Goal: Task Accomplishment & Management: Use online tool/utility

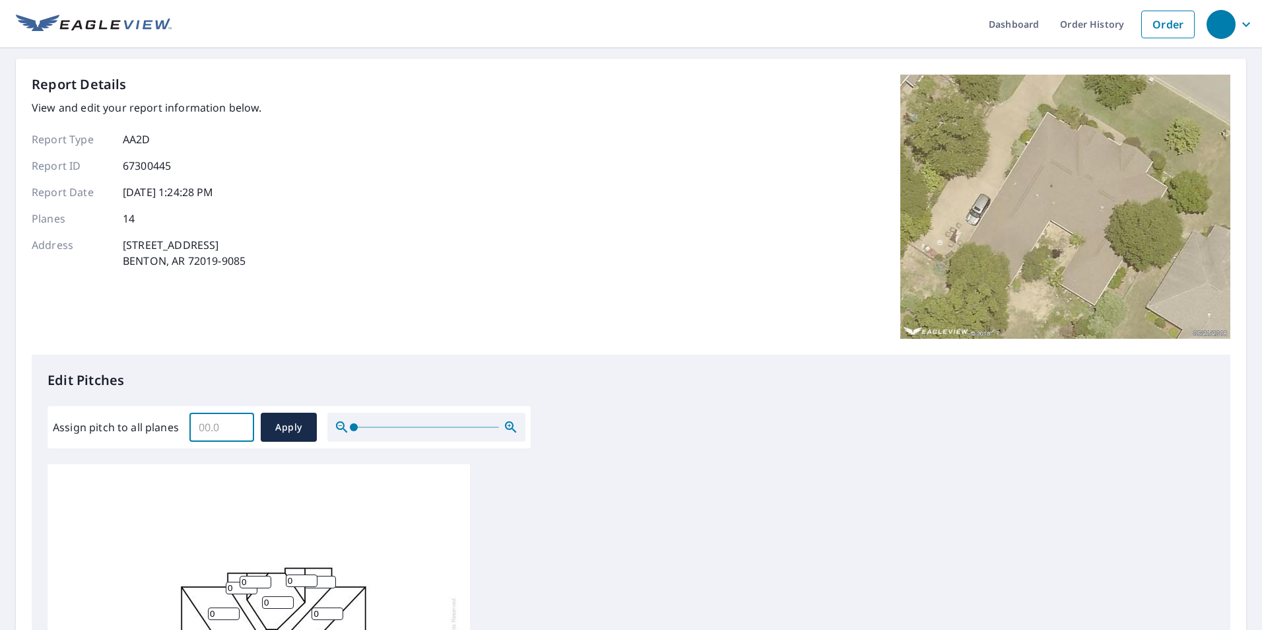
click at [203, 418] on input "Assign pitch to all planes" at bounding box center [221, 427] width 65 height 37
type input "9"
click at [294, 423] on span "Apply" at bounding box center [288, 427] width 35 height 17
type input "9"
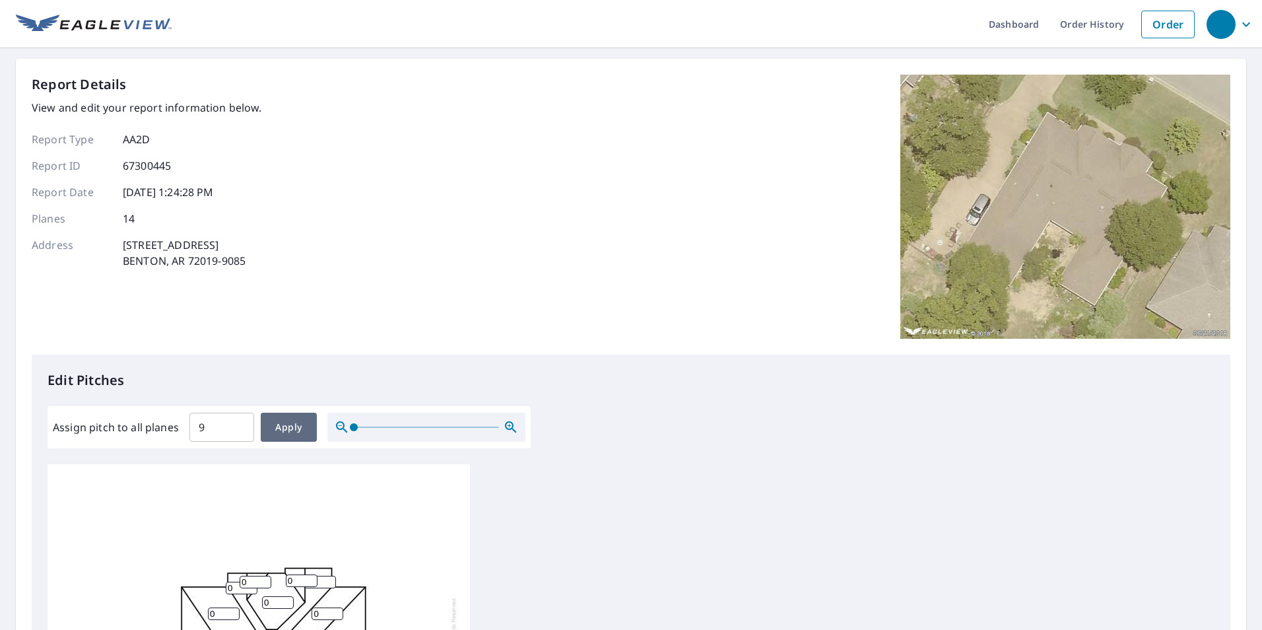
type input "9"
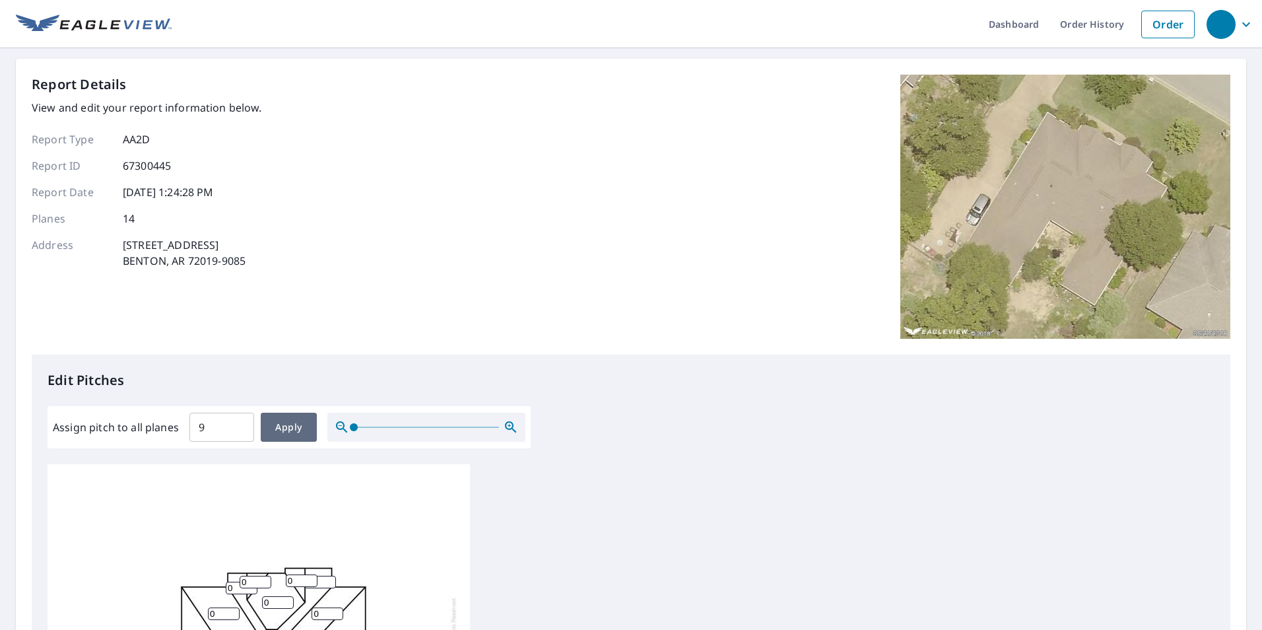
type input "9"
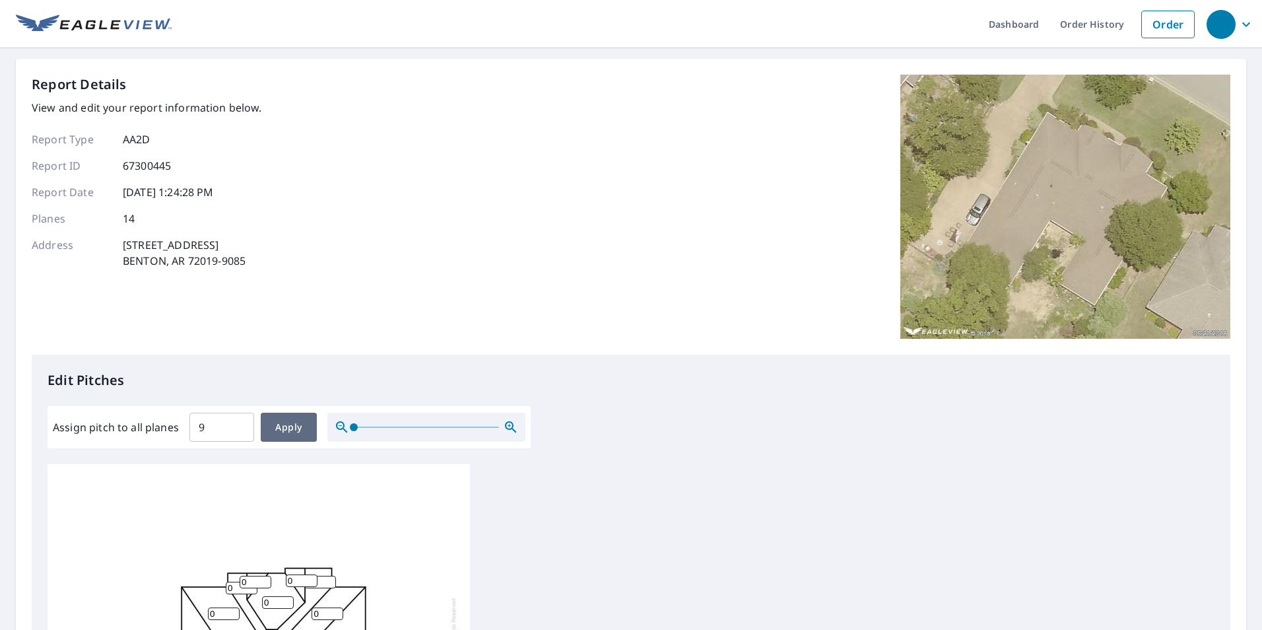
type input "9"
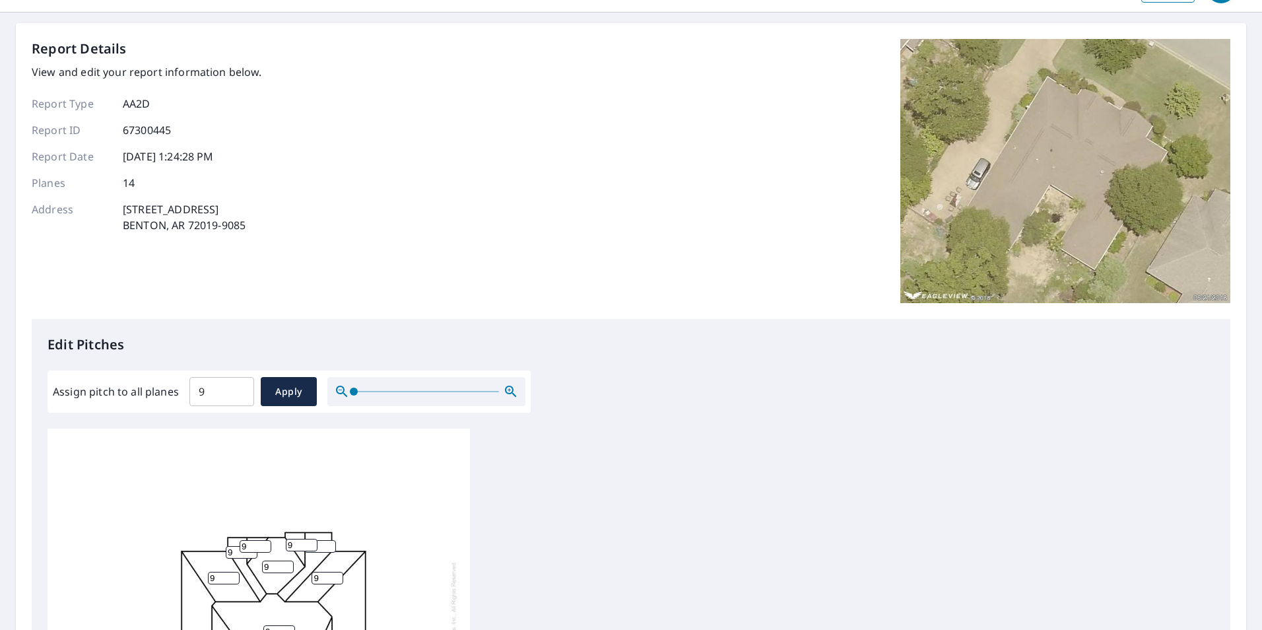
scroll to position [66, 0]
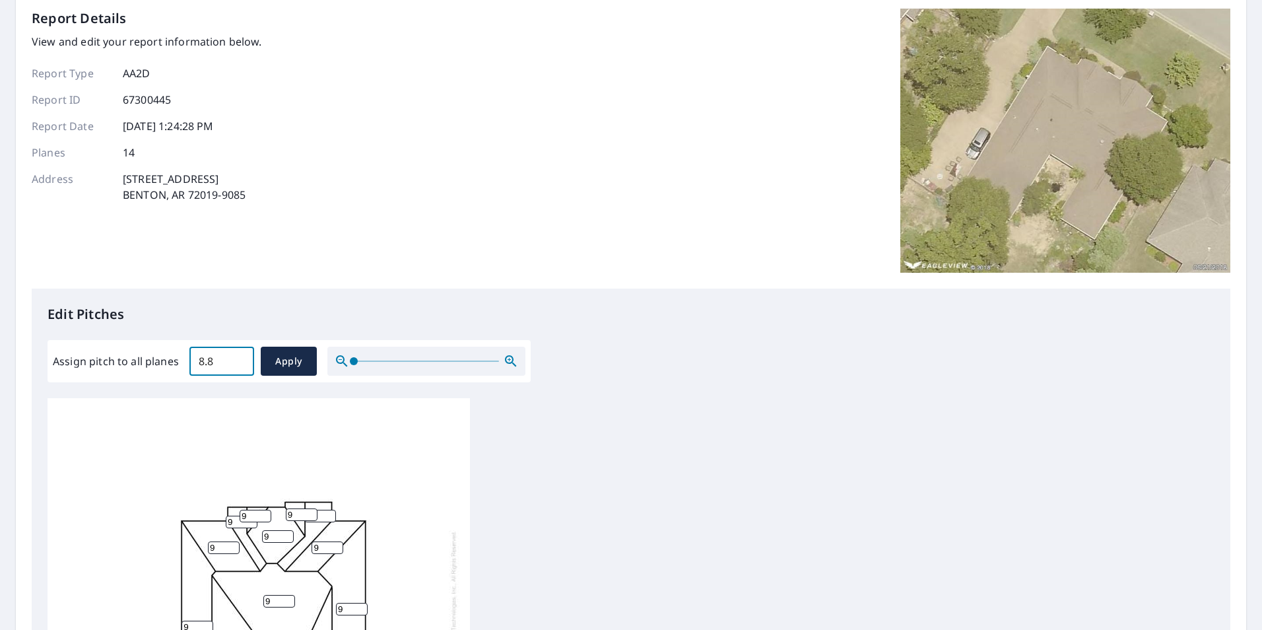
drag, startPoint x: 235, startPoint y: 368, endPoint x: 161, endPoint y: 365, distance: 74.0
click at [189, 371] on input "8.8" at bounding box center [221, 361] width 65 height 37
drag, startPoint x: 220, startPoint y: 362, endPoint x: 157, endPoint y: 357, distance: 63.5
click at [158, 360] on div "Assign pitch to all planes 8.8 ​ Apply" at bounding box center [289, 361] width 473 height 29
type input "10"
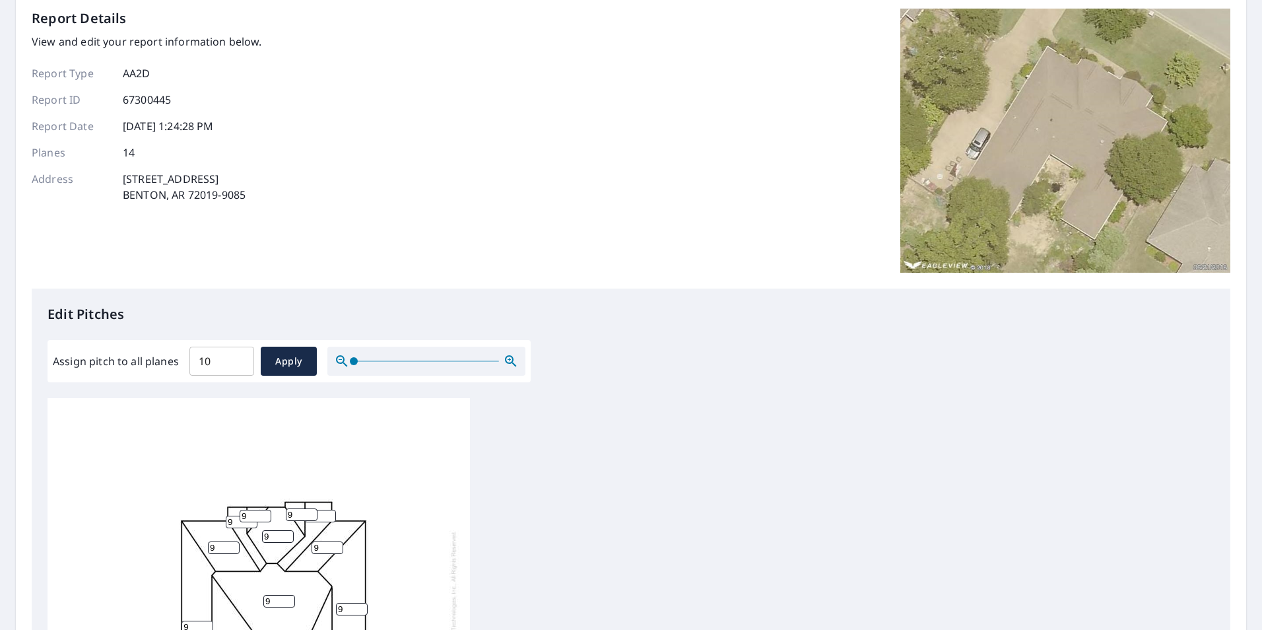
click at [432, 292] on div "Edit Pitches Assign pitch to all planes 10 ​ Apply 9 9 9 9 9 9 9 9 9 9 9 9 9 9" at bounding box center [631, 558] width 1199 height 540
click at [297, 364] on span "Apply" at bounding box center [288, 361] width 35 height 17
type input "10"
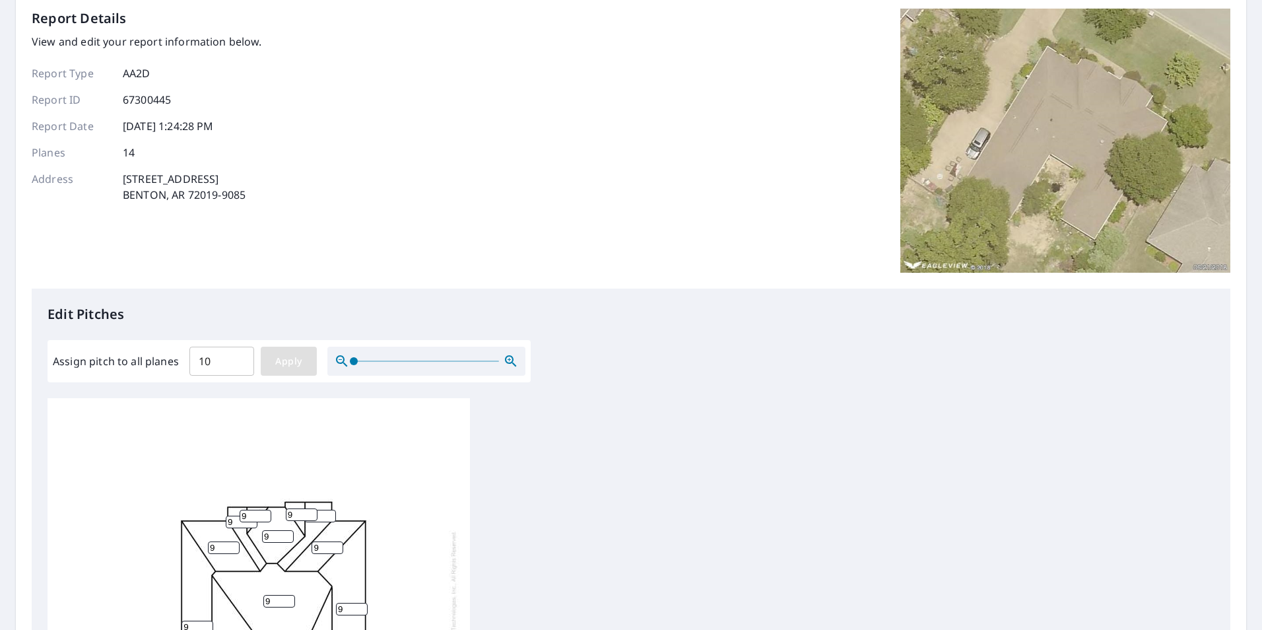
type input "10"
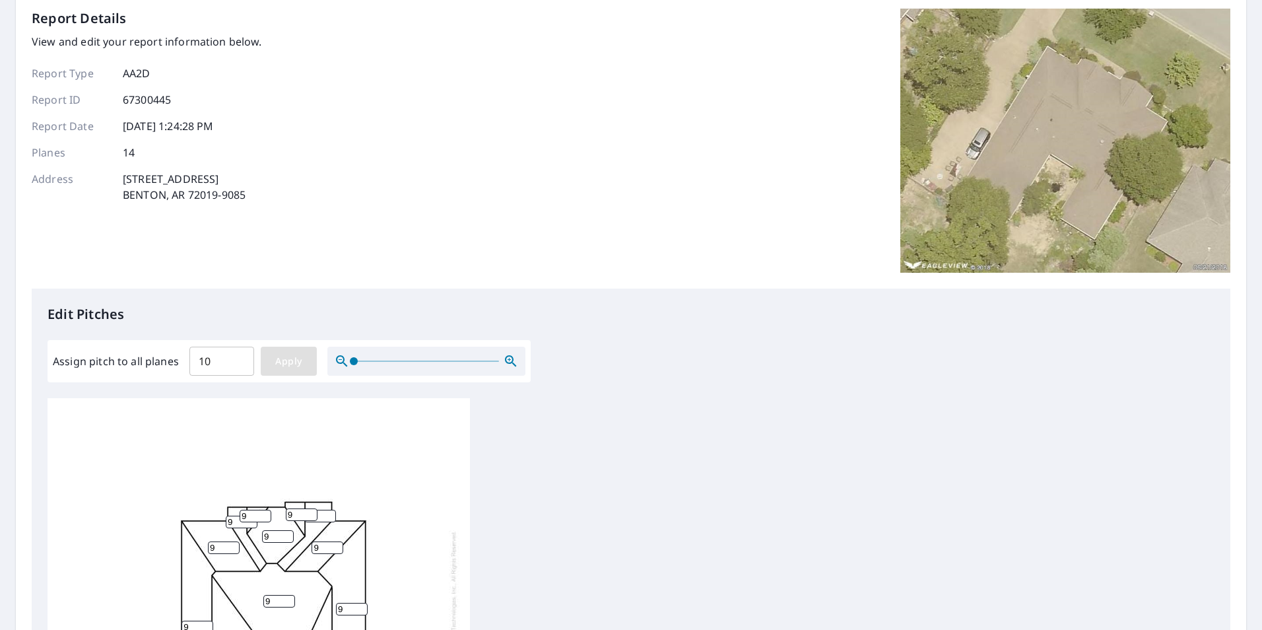
type input "10"
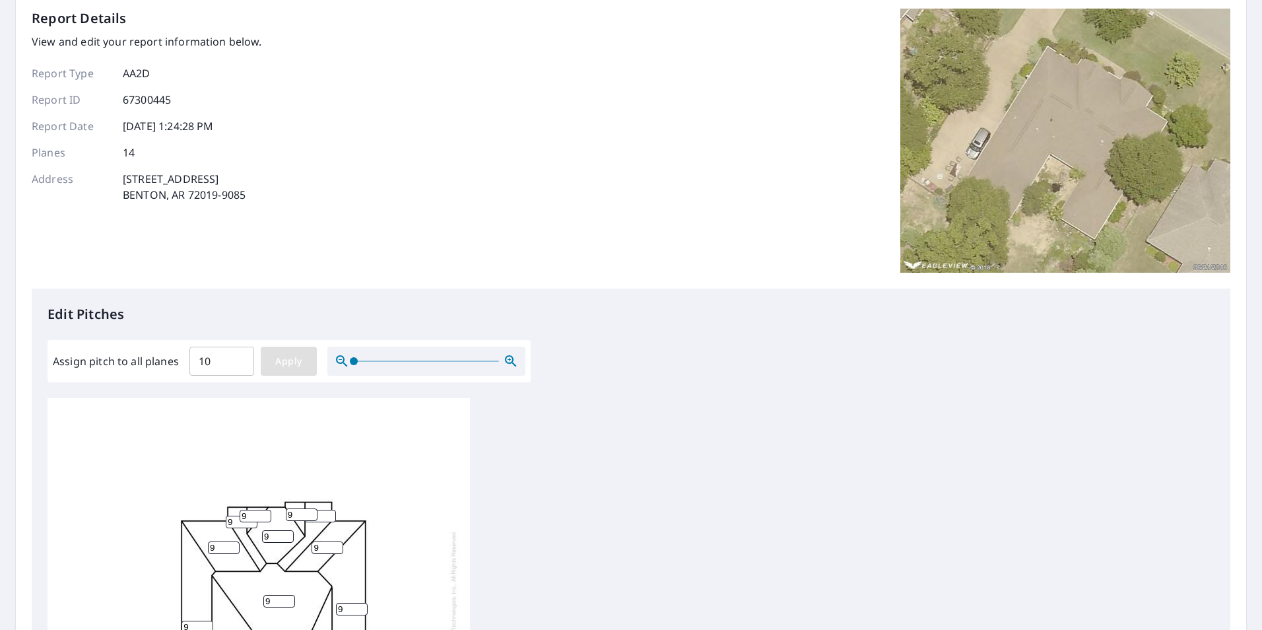
type input "10"
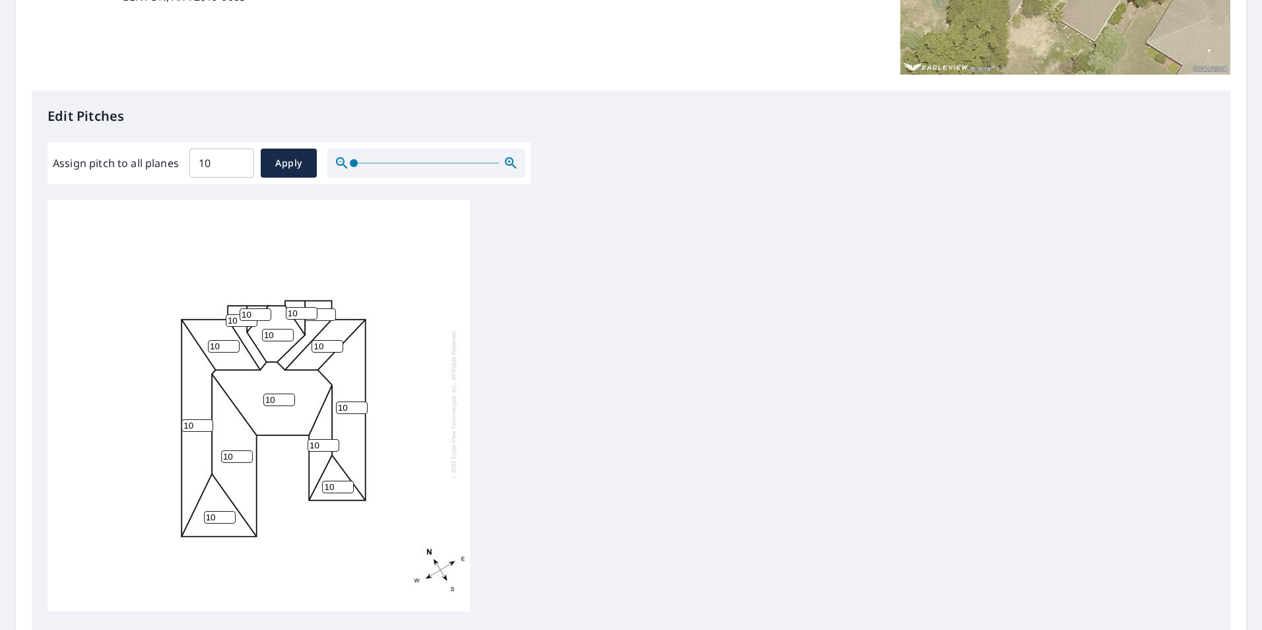
scroll to position [13, 0]
drag, startPoint x: 208, startPoint y: 163, endPoint x: 154, endPoint y: 161, distance: 53.5
click at [154, 161] on div "Assign pitch to all planes 10 ​ Apply" at bounding box center [289, 163] width 473 height 29
type input "9"
click at [286, 152] on button "Apply" at bounding box center [289, 163] width 56 height 29
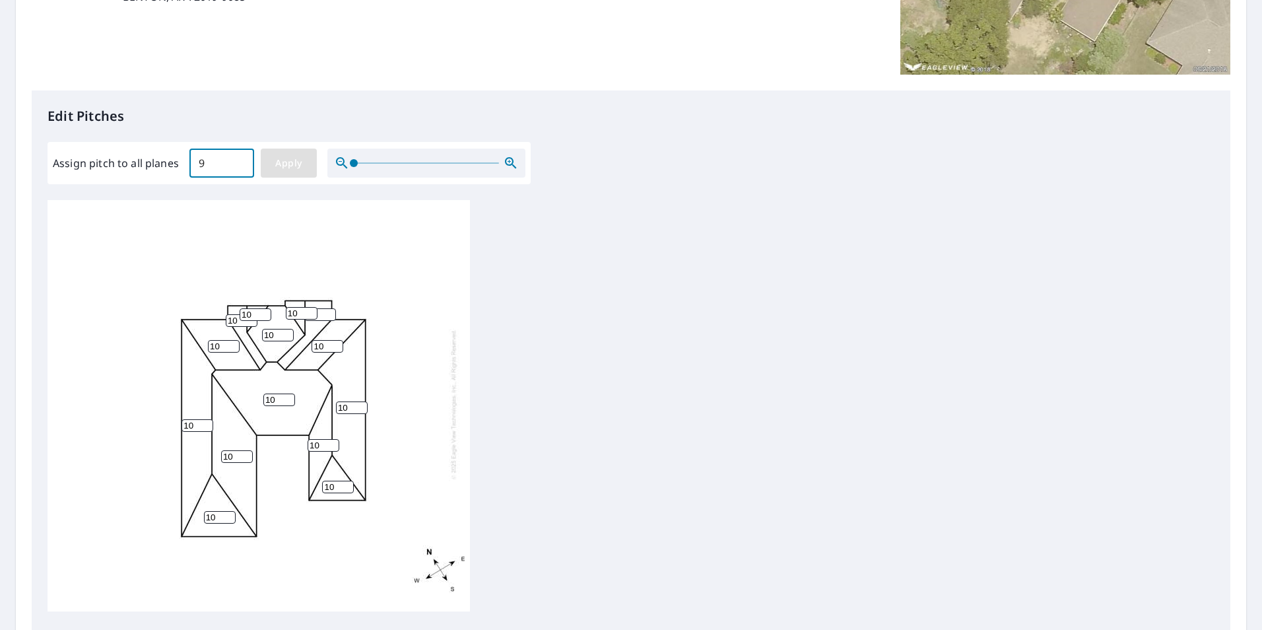
type input "9"
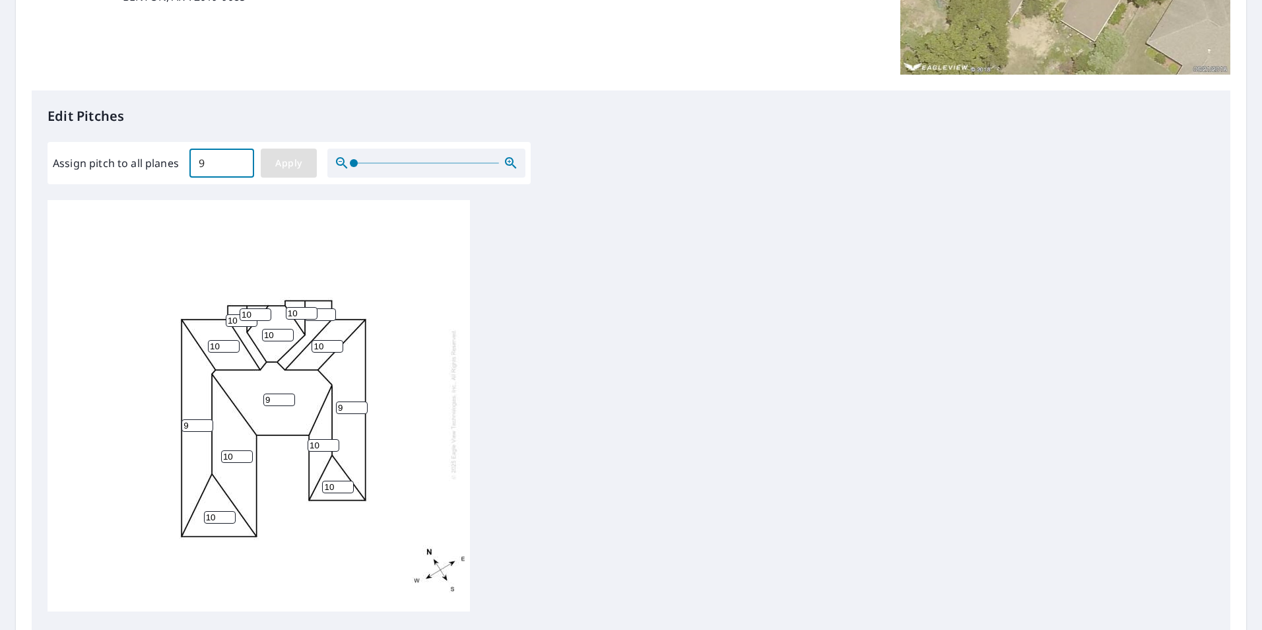
type input "9"
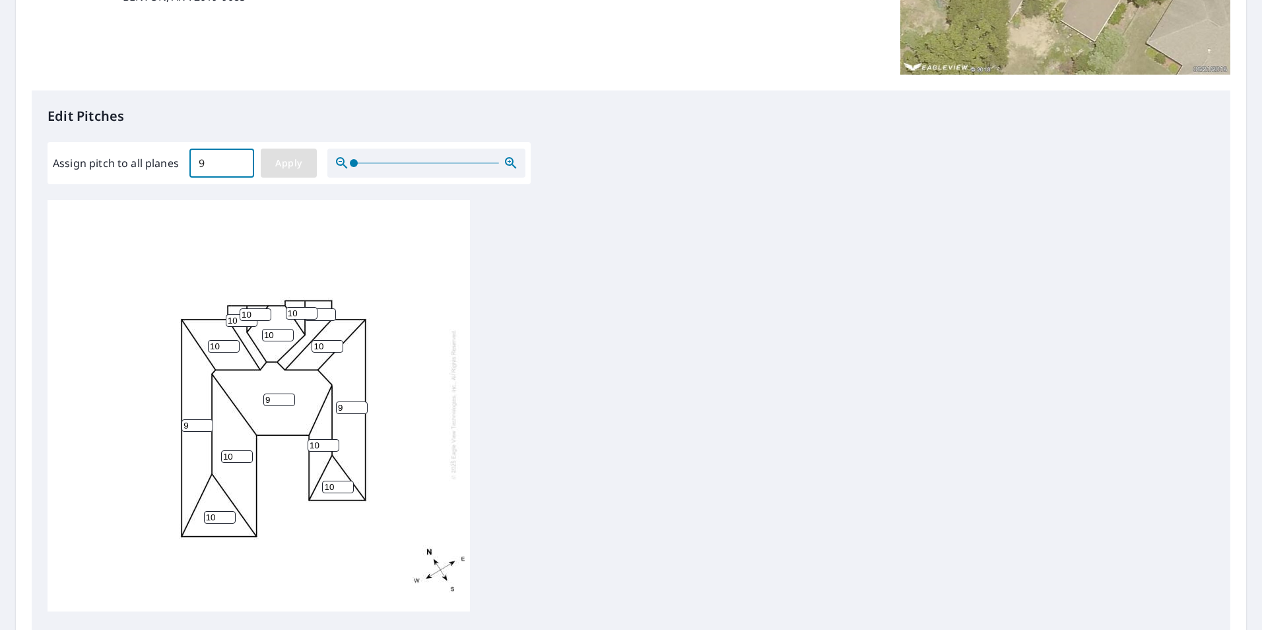
type input "9"
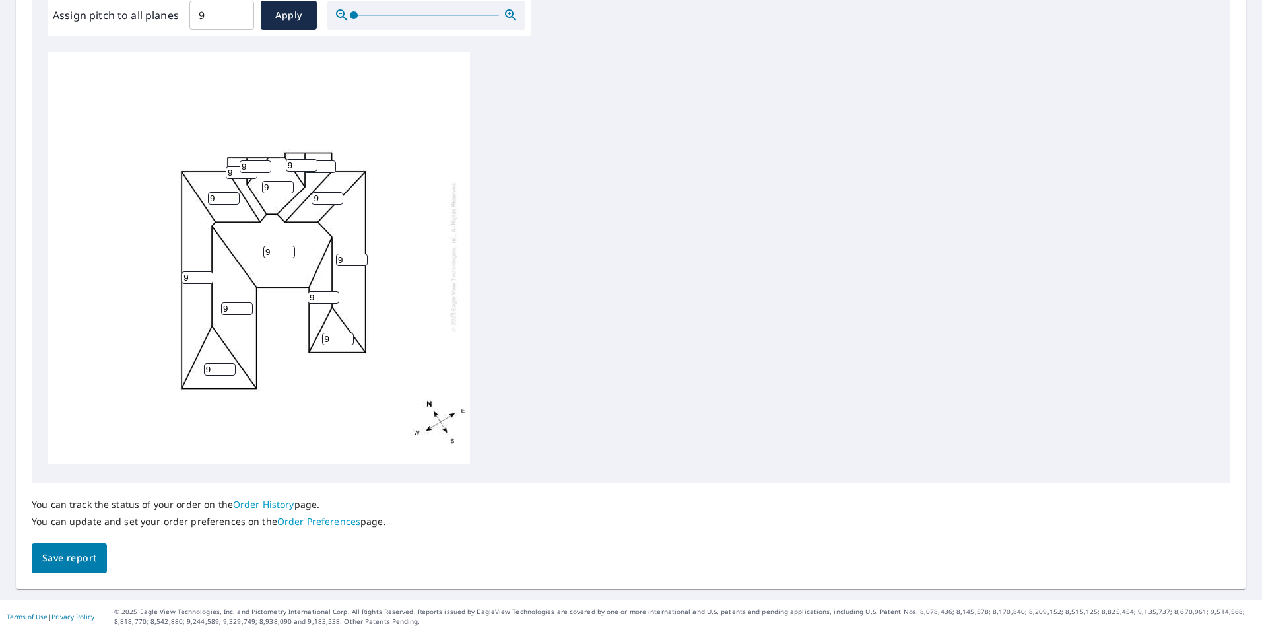
scroll to position [415, 0]
click at [86, 560] on span "Save report" at bounding box center [69, 555] width 54 height 17
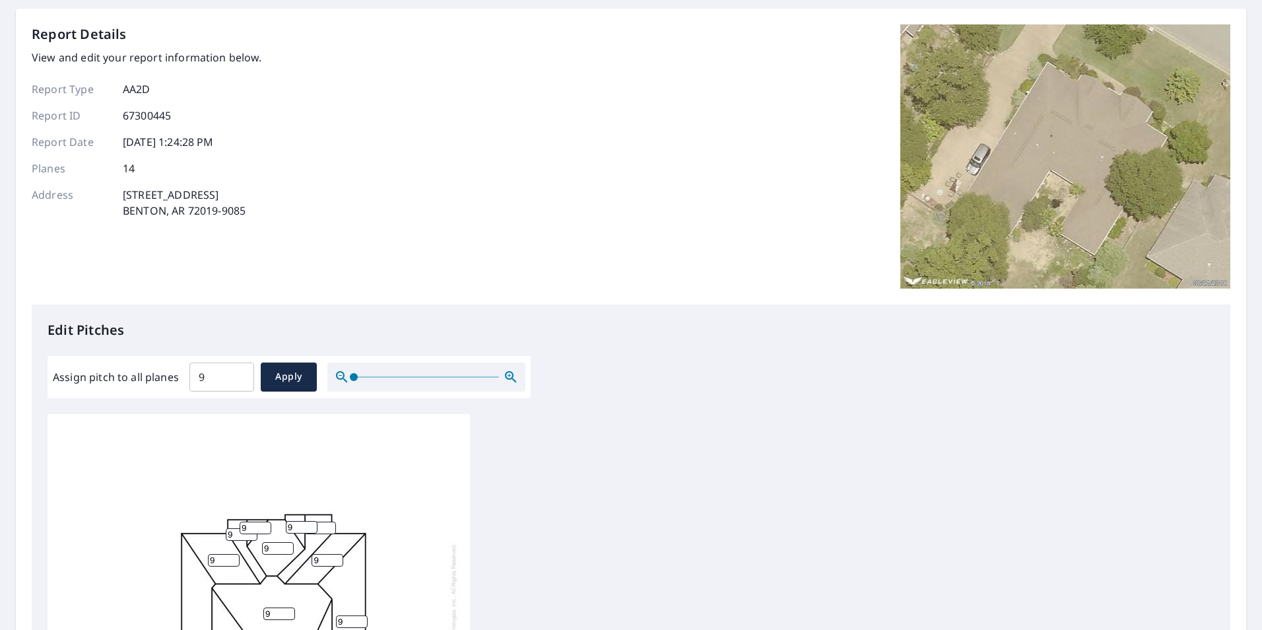
scroll to position [0, 0]
